Goal: Information Seeking & Learning: Find specific fact

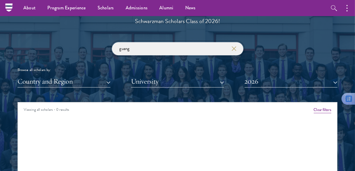
scroll to position [640, 0]
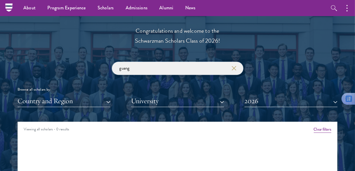
drag, startPoint x: 135, startPoint y: 65, endPoint x: 102, endPoint y: 64, distance: 33.9
click at [102, 66] on div "guang Browse all scholars by: Country and Region All Countries and Regions [GEO…" at bounding box center [178, 84] width 320 height 45
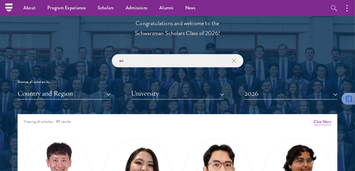
scroll to position [640, 0]
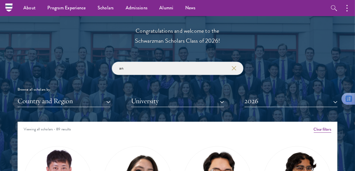
drag, startPoint x: 132, startPoint y: 65, endPoint x: 105, endPoint y: 64, distance: 26.6
click at [106, 64] on div "an Browse all scholars by: Country and Region All Countries and Regions [GEOGRA…" at bounding box center [178, 84] width 320 height 45
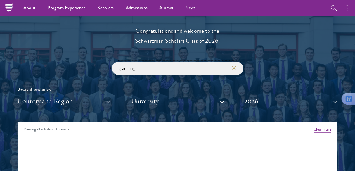
click at [128, 70] on input "guanning" at bounding box center [177, 68] width 131 height 13
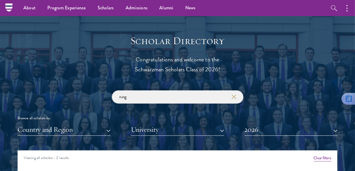
scroll to position [611, 0]
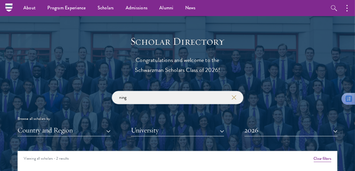
drag, startPoint x: 131, startPoint y: 98, endPoint x: 104, endPoint y: 93, distance: 28.1
click at [104, 93] on div "ning Browse all scholars by: Country and Region All Countries and Regions [GEOG…" at bounding box center [178, 113] width 320 height 45
paste input "Guangning AN"
click at [74, 91] on div "Guangning AN Browse all scholars by: Country and Region All Countries and Regio…" at bounding box center [178, 113] width 320 height 45
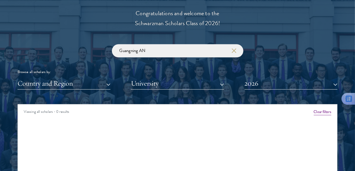
scroll to position [669, 0]
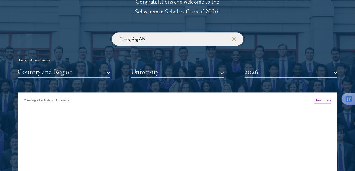
click at [159, 36] on input "Guangning AN" at bounding box center [177, 38] width 131 height 13
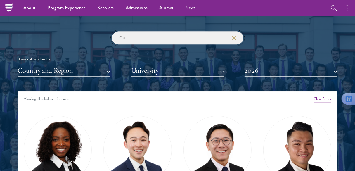
scroll to position [669, 0]
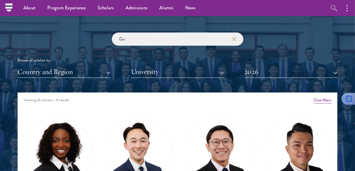
drag, startPoint x: 132, startPoint y: 40, endPoint x: 111, endPoint y: 37, distance: 20.9
click at [111, 37] on div "Gu Browse all scholars by: Country and Region All Countries and Regions [GEOGRA…" at bounding box center [178, 54] width 320 height 45
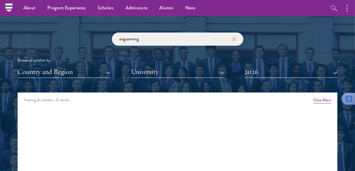
click at [161, 34] on input "anguanning" at bounding box center [177, 38] width 131 height 13
drag, startPoint x: 150, startPoint y: 41, endPoint x: 132, endPoint y: 39, distance: 17.7
click at [132, 39] on input "anguanning" at bounding box center [177, 38] width 131 height 13
type input "a"
type input "g"
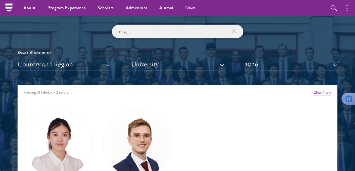
scroll to position [669, 0]
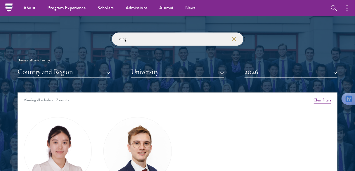
drag, startPoint x: 138, startPoint y: 41, endPoint x: 107, endPoint y: 37, distance: 31.3
click at [107, 37] on div "ning Browse all scholars by: Country and Region All Countries and Regions [GEOG…" at bounding box center [178, 54] width 320 height 45
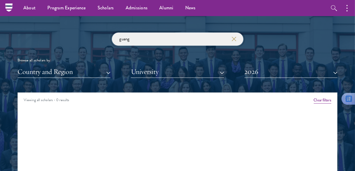
click at [134, 39] on input "guang" at bounding box center [177, 38] width 131 height 13
click at [156, 44] on input "Gangning" at bounding box center [177, 38] width 131 height 13
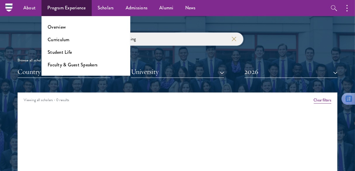
type input "Gangning"
